Goal: Find specific page/section: Find specific page/section

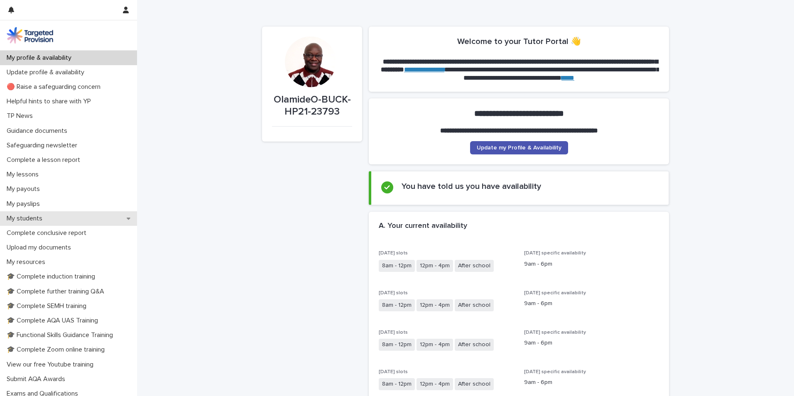
click at [42, 216] on p "My students" at bounding box center [26, 219] width 46 height 8
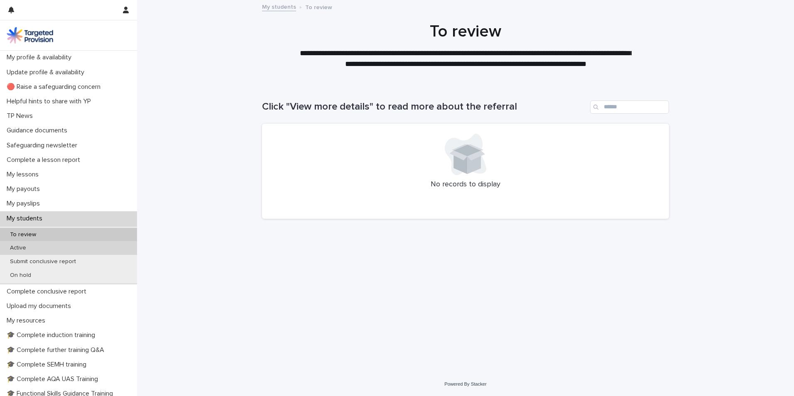
click at [32, 248] on p "Active" at bounding box center [18, 248] width 30 height 7
